Goal: Task Accomplishment & Management: Manage account settings

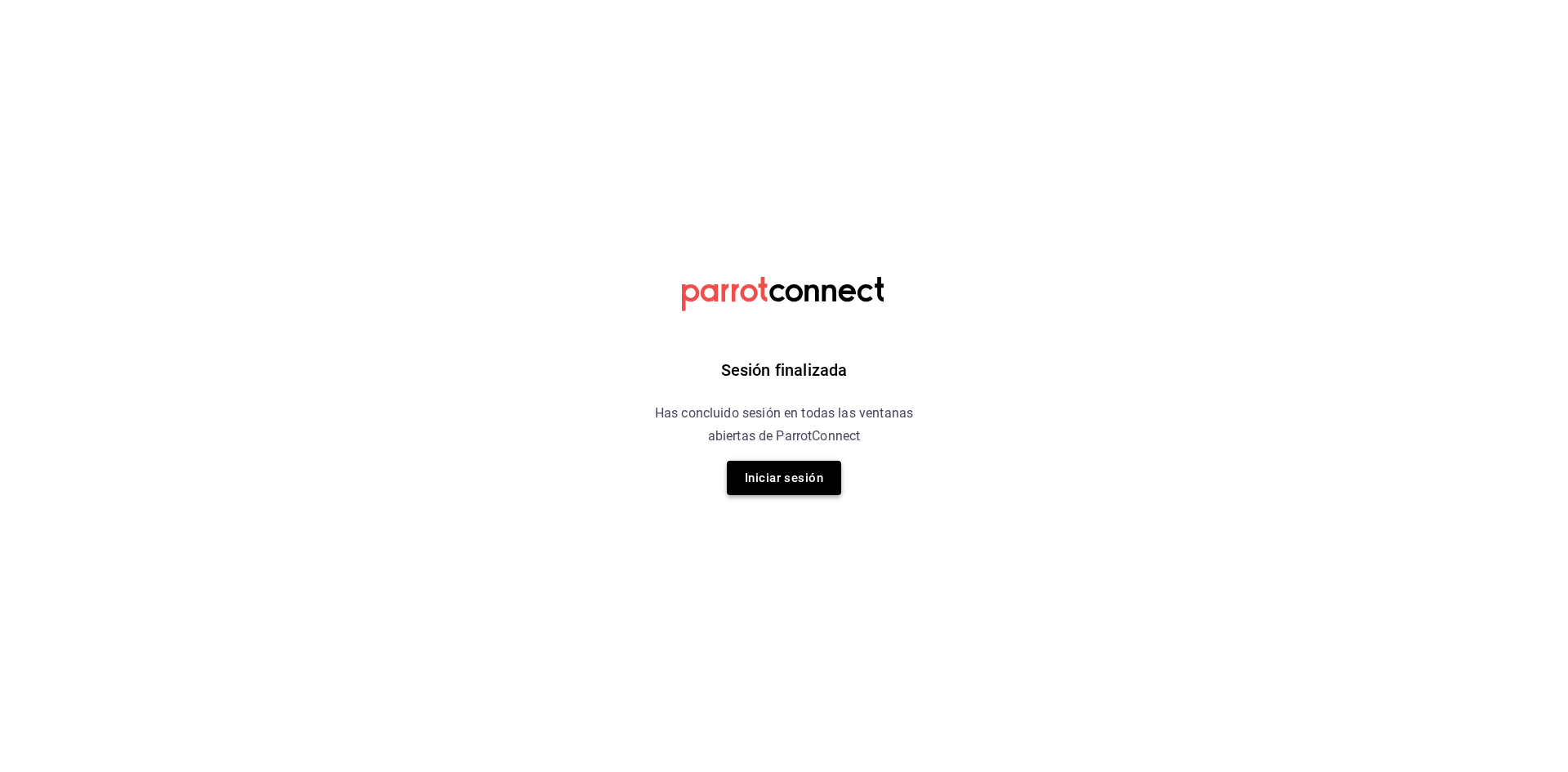
click at [764, 471] on button "Iniciar sesión" at bounding box center [783, 477] width 114 height 34
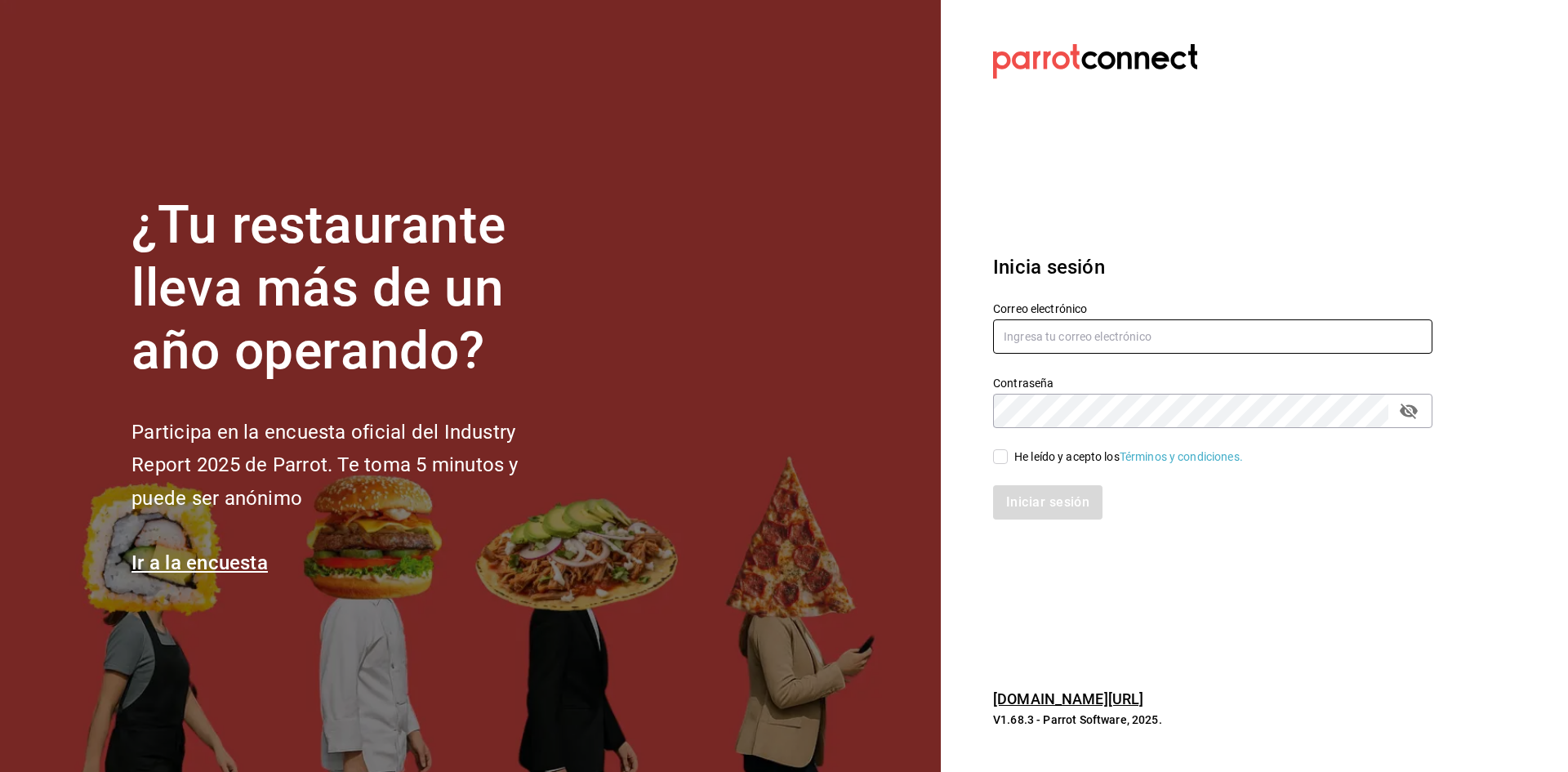
type input "[EMAIL_ADDRESS][DOMAIN_NAME]"
click at [1002, 461] on input "He leído y acepto los Términos y condiciones." at bounding box center [999, 456] width 15 height 15
checkbox input "true"
click at [1013, 498] on button "Iniciar sesión" at bounding box center [1047, 502] width 111 height 34
